Goal: Task Accomplishment & Management: Complete application form

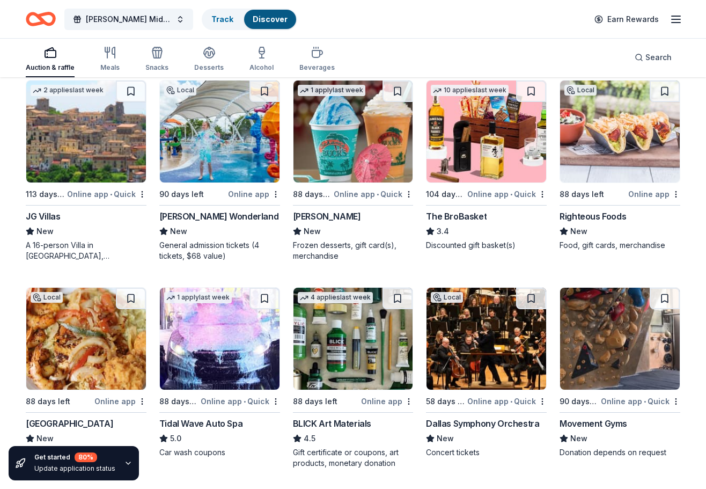
scroll to position [2403, 0]
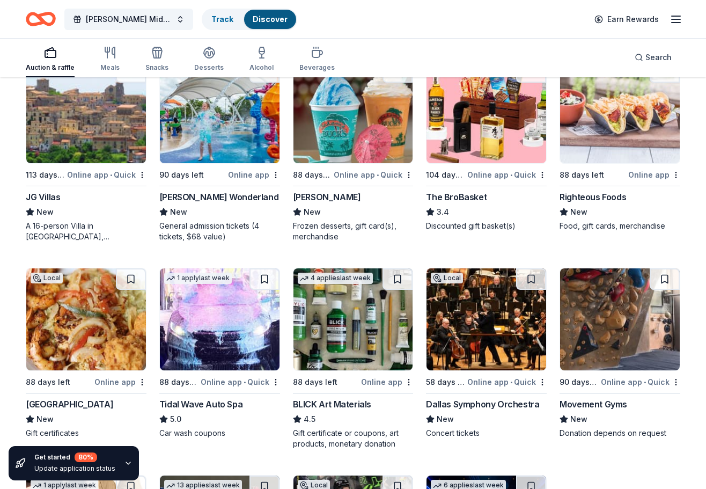
click at [233, 197] on div "[PERSON_NAME] Wonderland" at bounding box center [218, 196] width 119 height 13
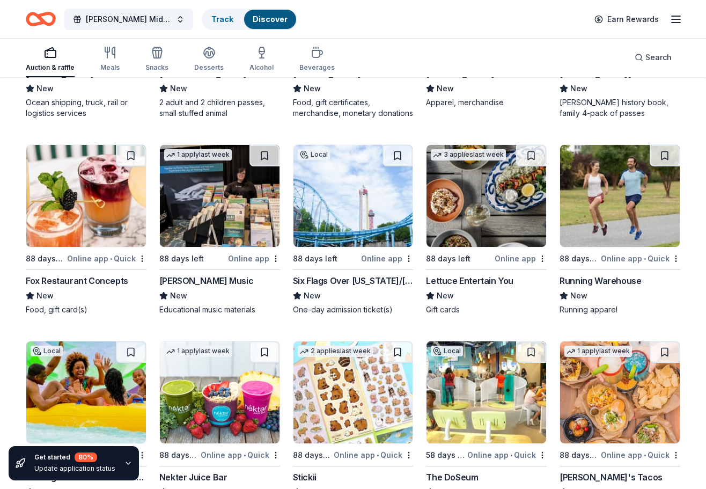
scroll to position [3995, 0]
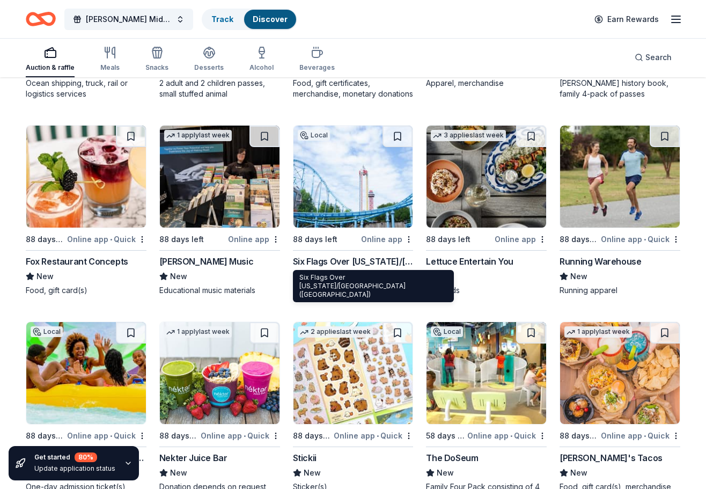
click at [358, 262] on div "Six Flags Over [US_STATE]/[GEOGRAPHIC_DATA] ([GEOGRAPHIC_DATA])" at bounding box center [353, 261] width 121 height 13
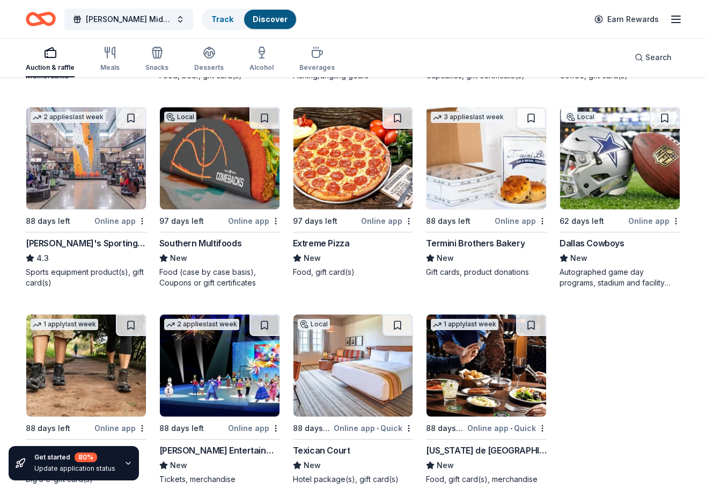
scroll to position [5081, 0]
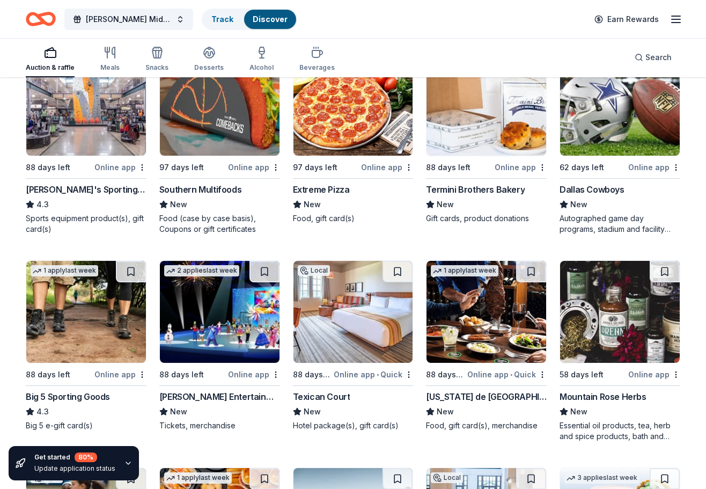
click at [104, 188] on div "[PERSON_NAME]'s Sporting Goods" at bounding box center [86, 189] width 121 height 13
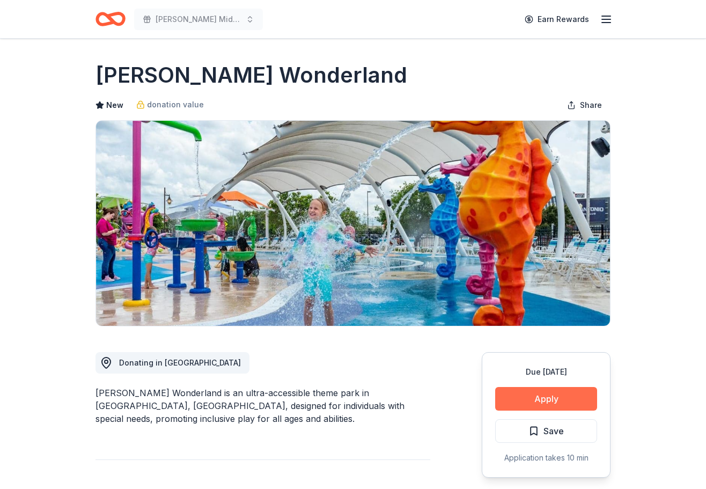
click at [526, 395] on button "Apply" at bounding box center [546, 399] width 102 height 24
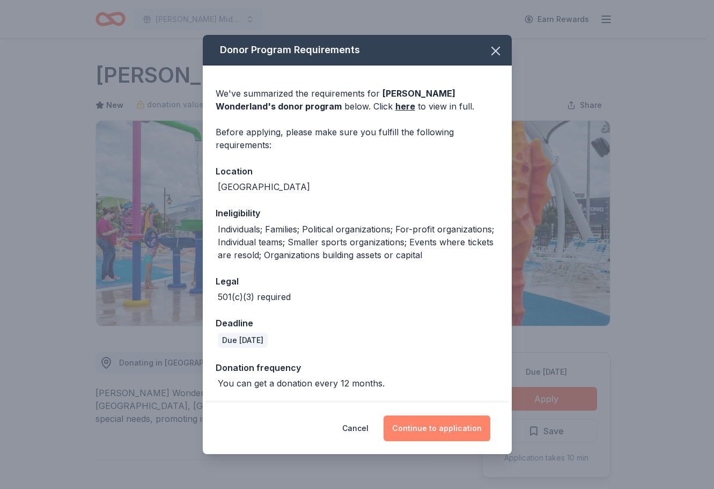
click at [415, 428] on button "Continue to application" at bounding box center [436, 428] width 107 height 26
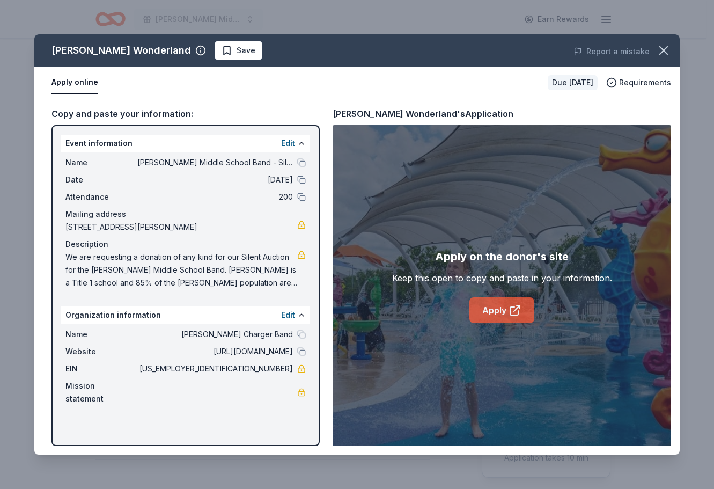
click at [477, 315] on link "Apply" at bounding box center [501, 310] width 65 height 26
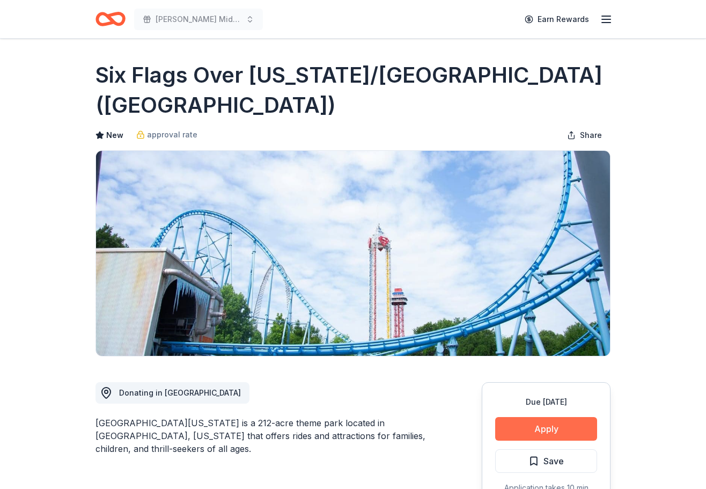
click at [507, 426] on button "Apply" at bounding box center [546, 429] width 102 height 24
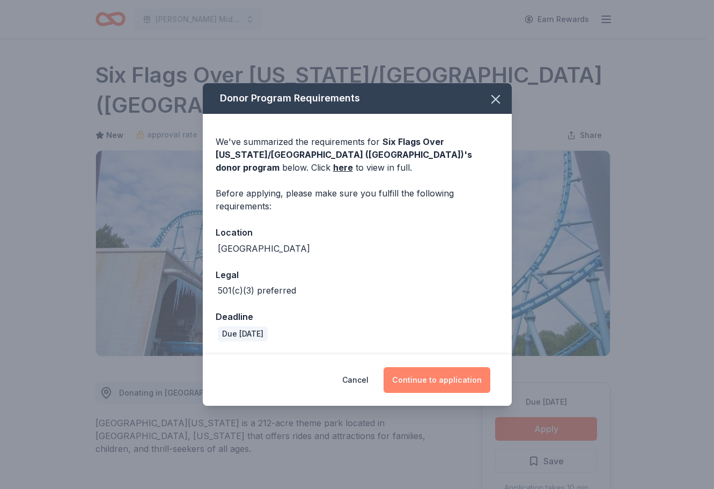
click at [463, 379] on button "Continue to application" at bounding box center [436, 380] width 107 height 26
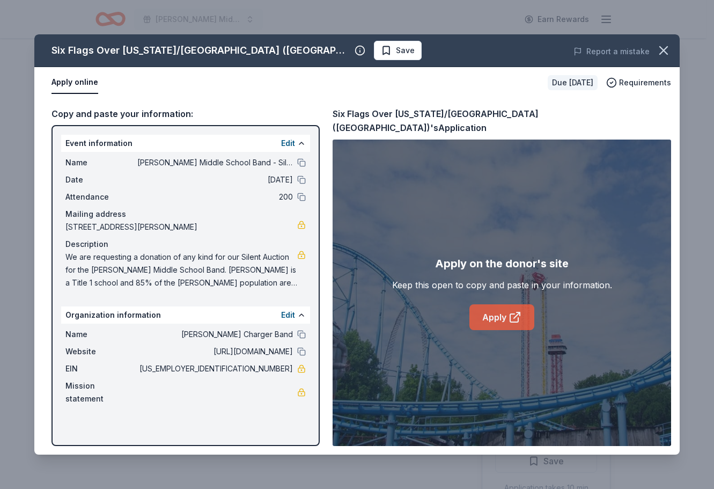
click at [479, 313] on link "Apply" at bounding box center [501, 317] width 65 height 26
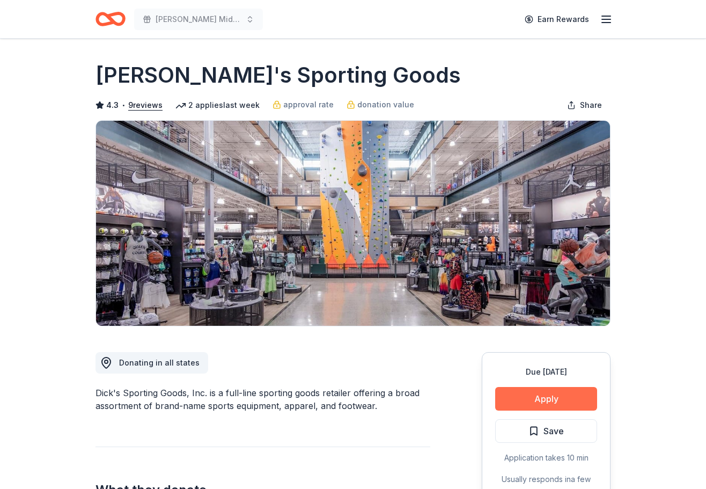
click at [548, 397] on button "Apply" at bounding box center [546, 399] width 102 height 24
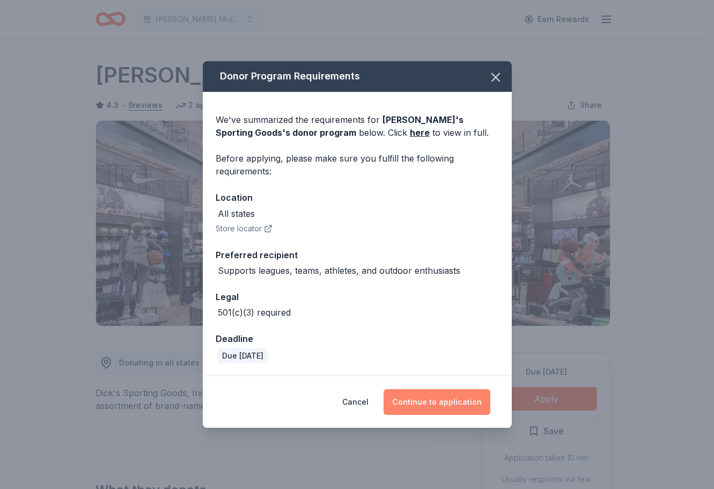
click at [446, 397] on button "Continue to application" at bounding box center [436, 402] width 107 height 26
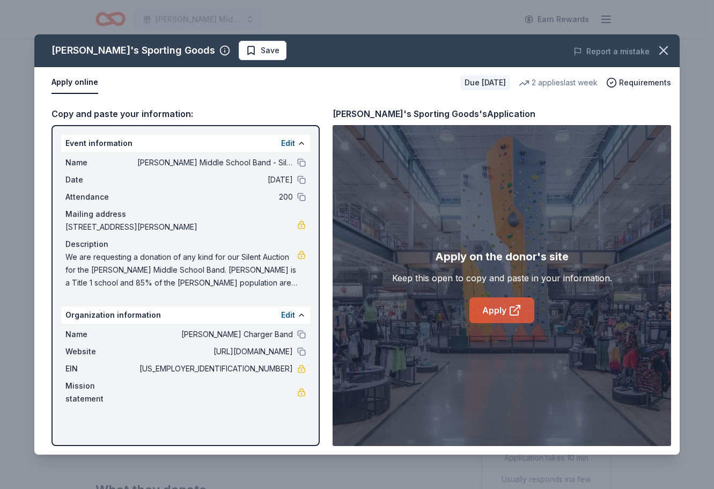
click at [484, 305] on link "Apply" at bounding box center [501, 310] width 65 height 26
